Goal: Check status: Check status

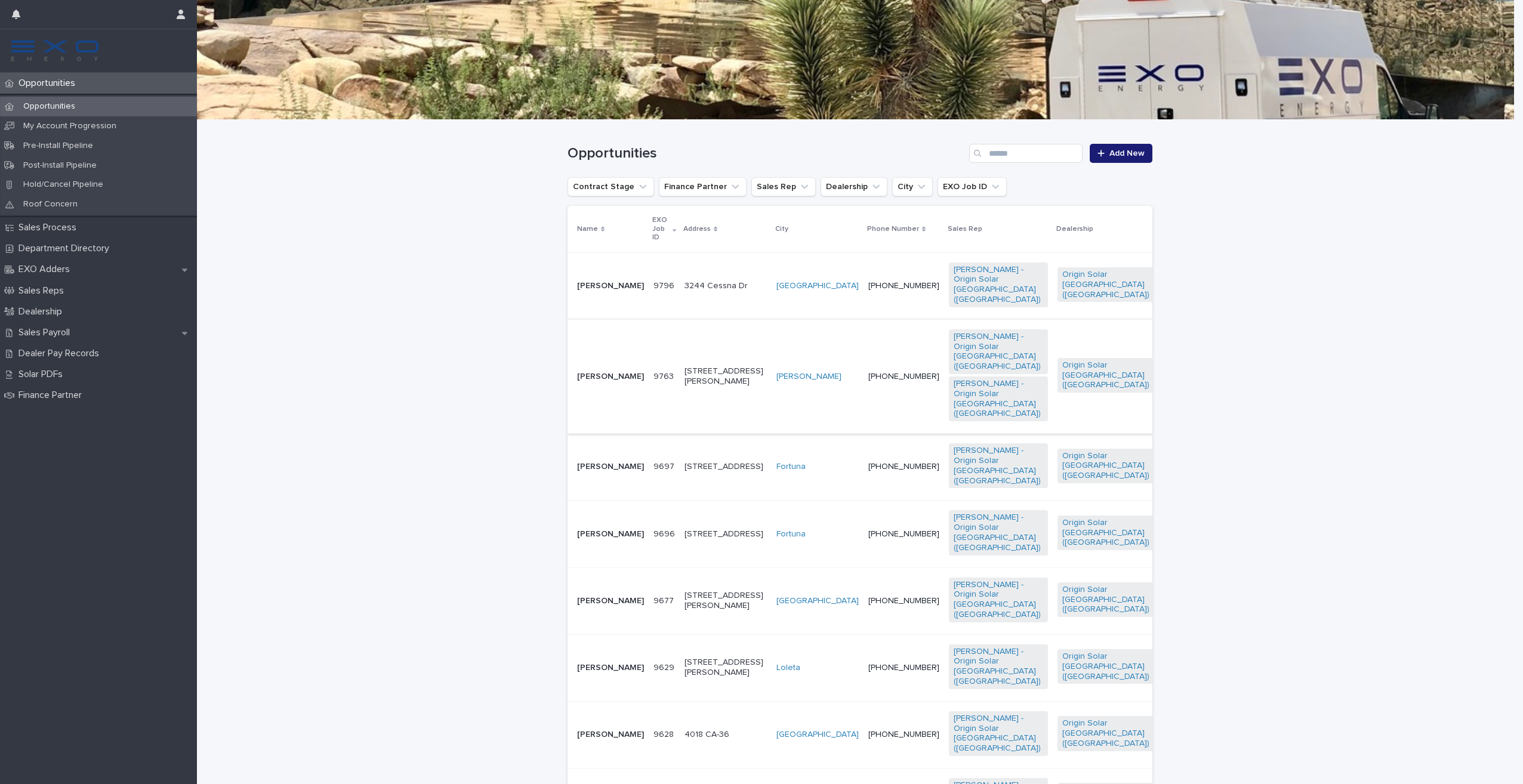
scroll to position [119, 0]
click at [584, 471] on p "[PERSON_NAME]" at bounding box center [610, 466] width 67 height 10
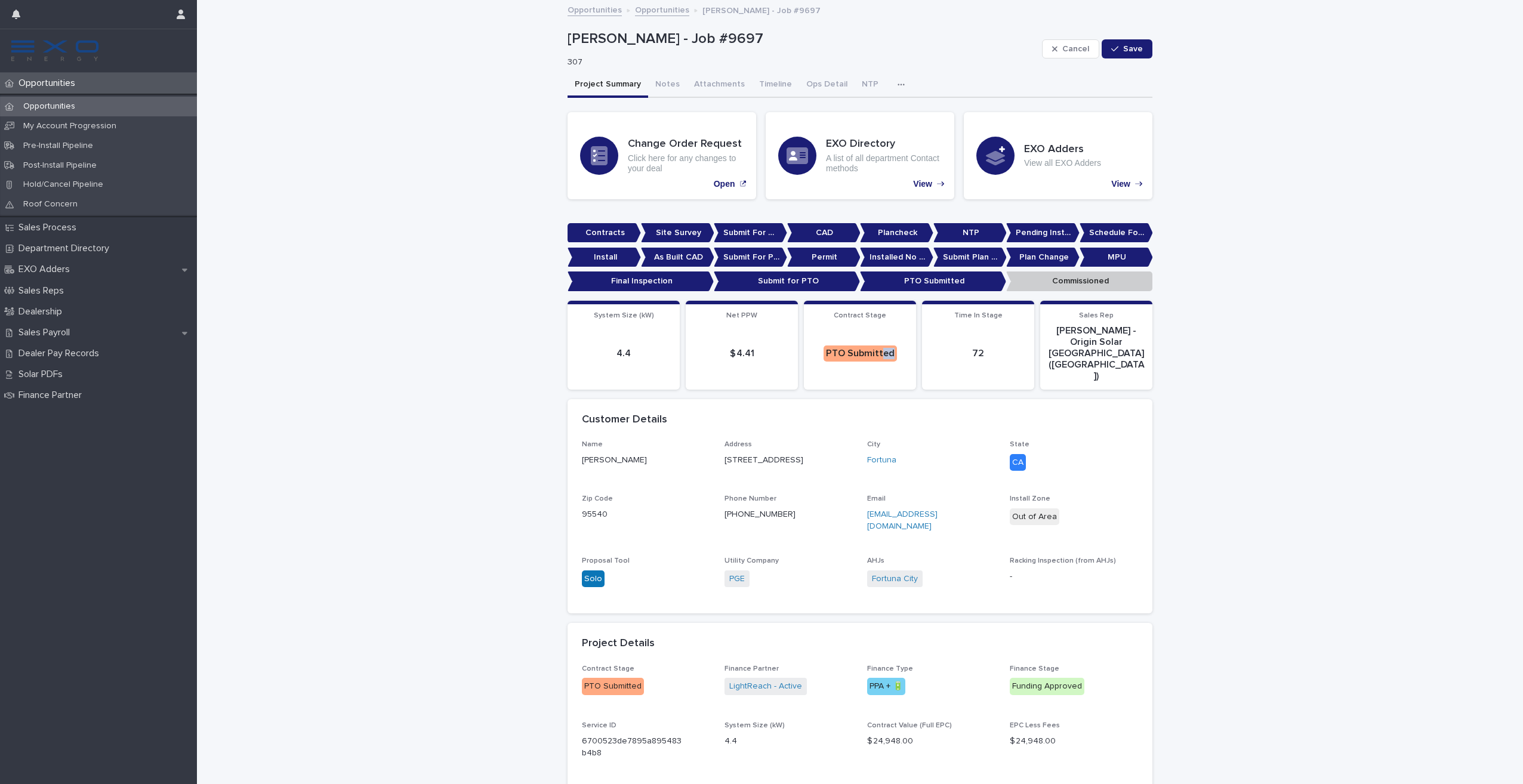
click at [875, 332] on div "Loading... Saving… System Size (kW) 4.4 Net PPW $ 4.41 Contract Stage PTO Submi…" at bounding box center [860, 349] width 585 height 98
